Goal: Check status

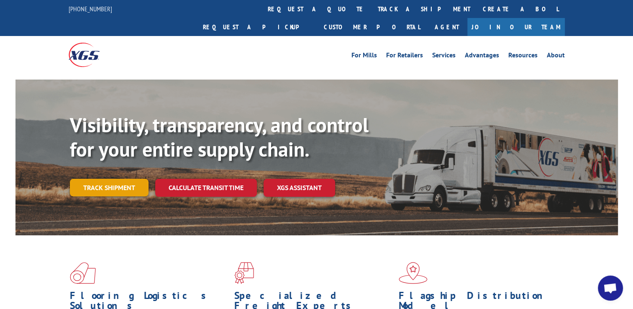
click at [120, 179] on link "Track shipment" at bounding box center [109, 188] width 79 height 18
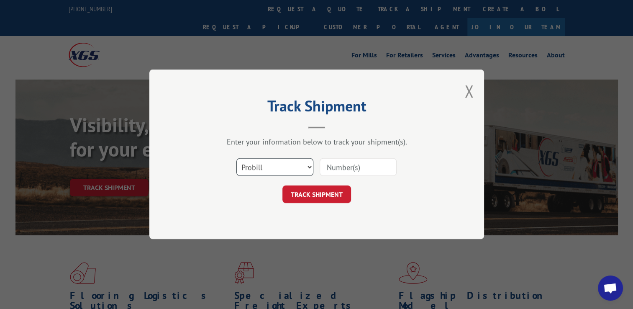
click at [295, 158] on select "Select category... Probill BOL PO" at bounding box center [274, 167] width 77 height 18
select select "bol"
click at [236, 158] on select "Select category... Probill BOL PO" at bounding box center [274, 167] width 77 height 18
click at [338, 165] on input at bounding box center [357, 167] width 77 height 18
paste input "2858798"
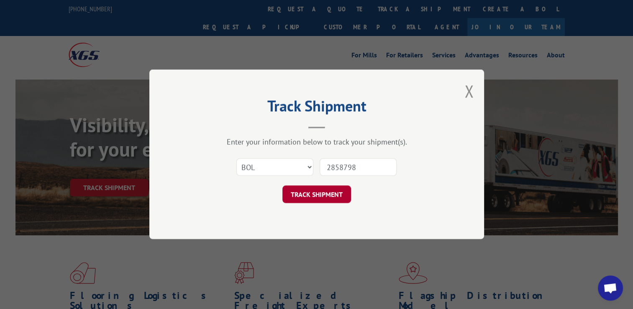
type input "2858798"
click at [329, 192] on button "TRACK SHIPMENT" at bounding box center [316, 195] width 69 height 18
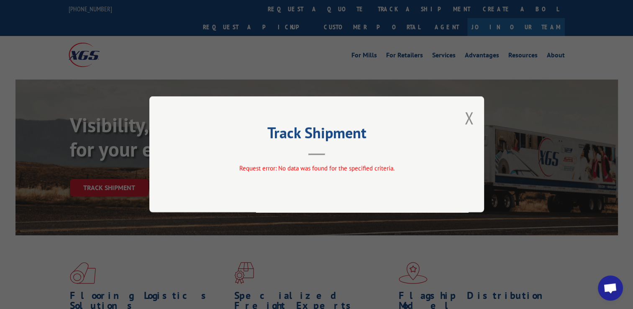
drag, startPoint x: 466, startPoint y: 125, endPoint x: 336, endPoint y: 158, distance: 134.2
click at [465, 126] on button "Close modal" at bounding box center [468, 118] width 9 height 22
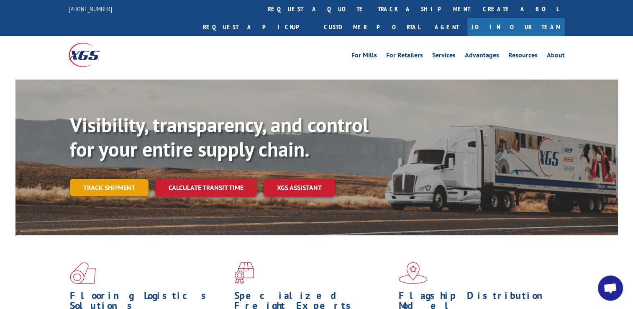
click at [118, 179] on link "Track shipment" at bounding box center [109, 188] width 79 height 18
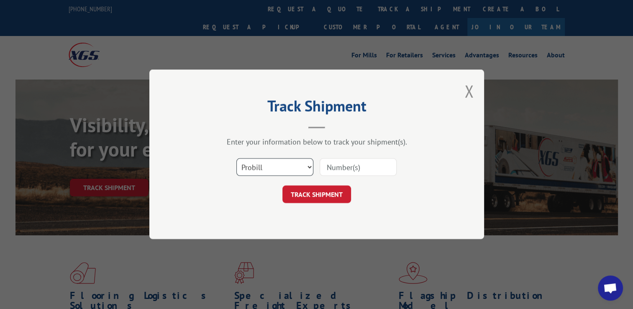
click at [262, 170] on select "Select category... Probill BOL PO" at bounding box center [274, 167] width 77 height 18
click at [362, 153] on div "Select category... Probill BOL PO" at bounding box center [316, 167] width 251 height 28
drag, startPoint x: 353, startPoint y: 166, endPoint x: 348, endPoint y: 168, distance: 5.3
click at [352, 167] on input at bounding box center [357, 167] width 77 height 18
paste input "2858798"
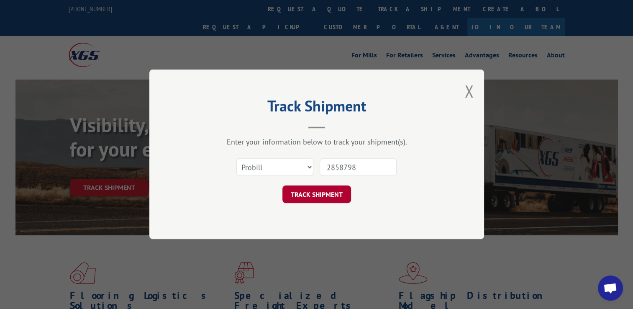
type input "2858798"
click at [335, 194] on button "TRACK SHIPMENT" at bounding box center [316, 195] width 69 height 18
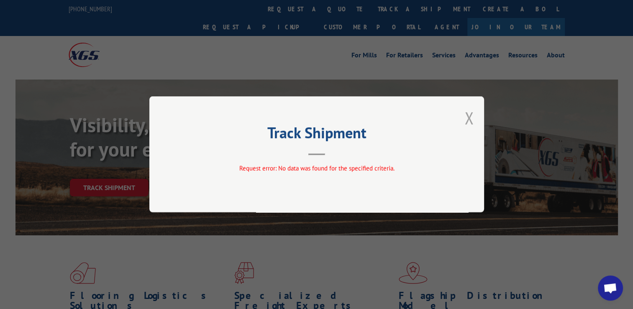
click at [465, 119] on button "Close modal" at bounding box center [468, 118] width 9 height 22
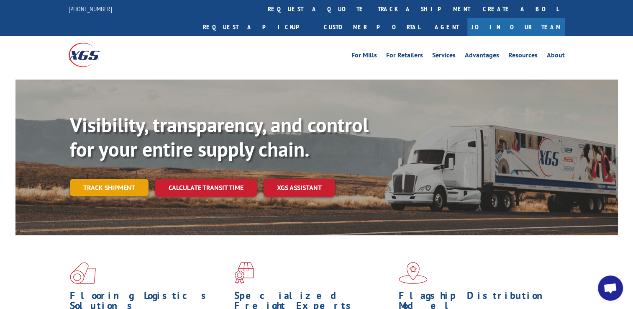
click at [101, 179] on link "Track shipment" at bounding box center [109, 188] width 79 height 18
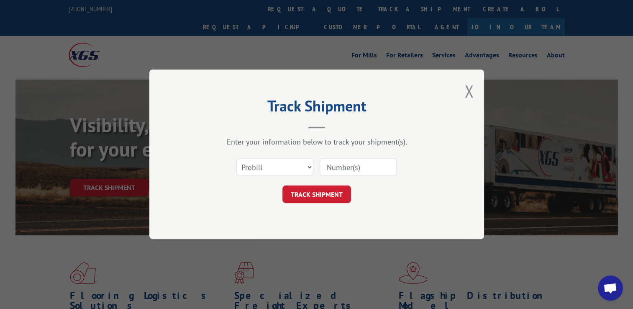
click at [286, 176] on div "Select category... Probill BOL PO" at bounding box center [275, 167] width 76 height 19
click at [277, 167] on select "Select category... Probill BOL PO" at bounding box center [274, 167] width 77 height 18
select select "po"
click at [236, 158] on select "Select category... Probill BOL PO" at bounding box center [274, 167] width 77 height 18
click at [359, 164] on input at bounding box center [357, 167] width 77 height 18
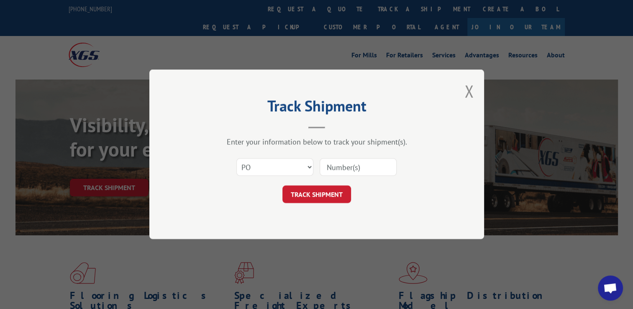
paste input "2858798"
type input "2858798"
click at [321, 202] on button "TRACK SHIPMENT" at bounding box center [316, 195] width 69 height 18
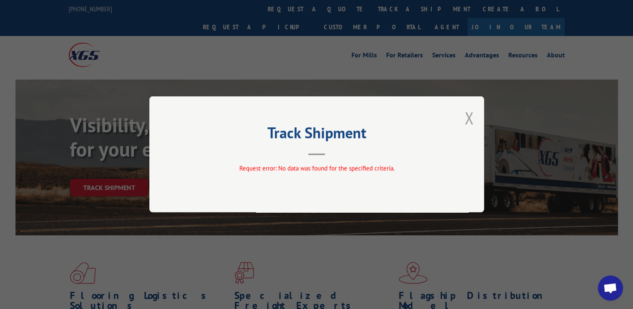
click at [468, 120] on button "Close modal" at bounding box center [468, 118] width 9 height 22
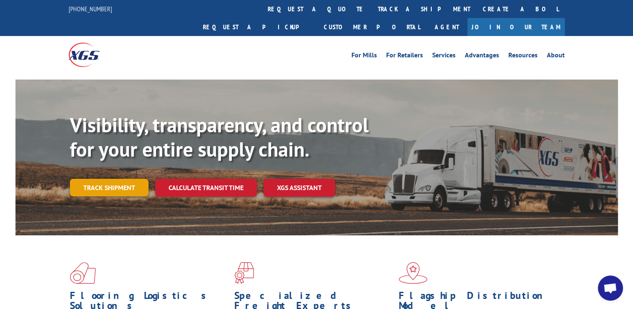
click at [121, 179] on link "Track shipment" at bounding box center [109, 188] width 79 height 18
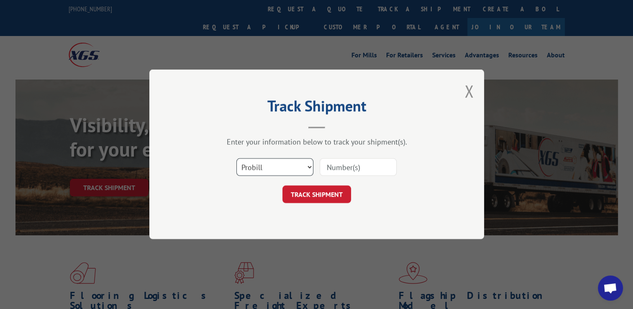
click at [286, 165] on select "Select category... Probill BOL PO" at bounding box center [274, 167] width 77 height 18
select select "bol"
click at [236, 158] on select "Select category... Probill BOL PO" at bounding box center [274, 167] width 77 height 18
click at [336, 158] on div at bounding box center [357, 167] width 77 height 19
paste input "2858798"
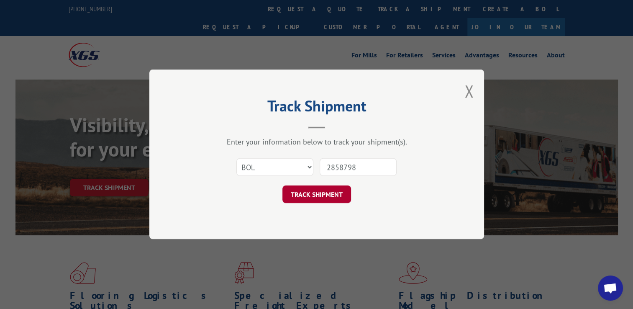
type input "2858798"
click at [326, 196] on button "TRACK SHIPMENT" at bounding box center [316, 195] width 69 height 18
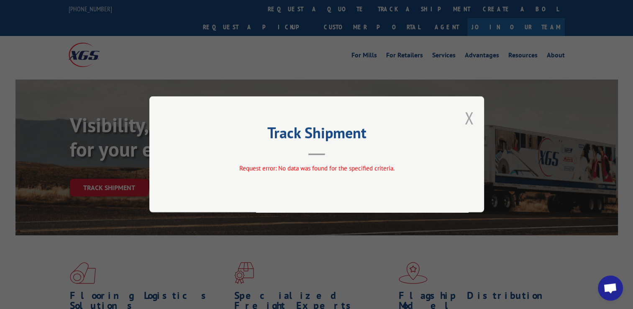
click at [470, 121] on button "Close modal" at bounding box center [468, 118] width 9 height 22
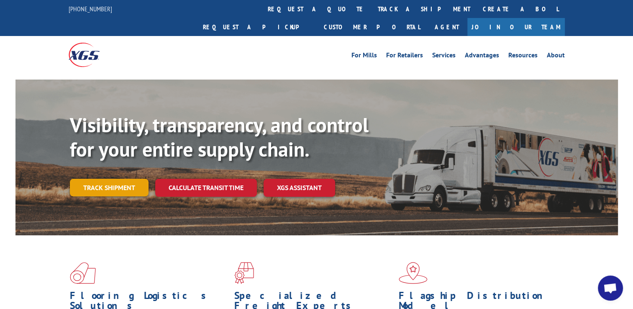
click at [121, 179] on link "Track shipment" at bounding box center [109, 188] width 79 height 18
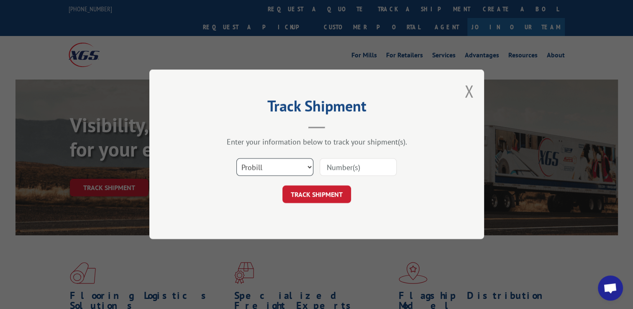
click at [289, 170] on select "Select category... Probill BOL PO" at bounding box center [274, 167] width 77 height 18
drag, startPoint x: 329, startPoint y: 144, endPoint x: 336, endPoint y: 154, distance: 12.3
click at [329, 144] on div "Enter your information below to track your shipment(s)." at bounding box center [316, 142] width 251 height 10
click at [344, 166] on input at bounding box center [357, 167] width 77 height 18
paste input "2858798"
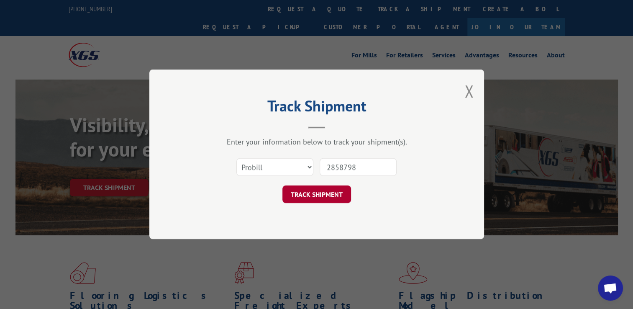
type input "2858798"
click at [340, 193] on button "TRACK SHIPMENT" at bounding box center [316, 195] width 69 height 18
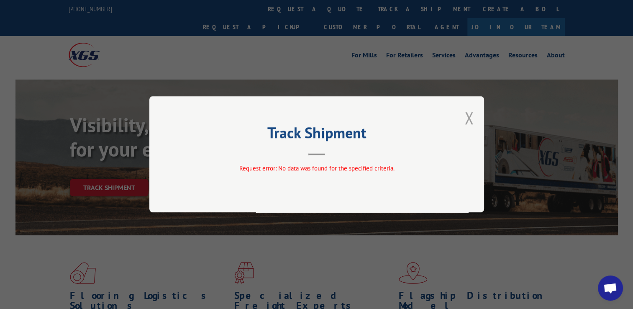
click at [473, 116] on button "Close modal" at bounding box center [468, 118] width 9 height 22
